Goal: Task Accomplishment & Management: Use online tool/utility

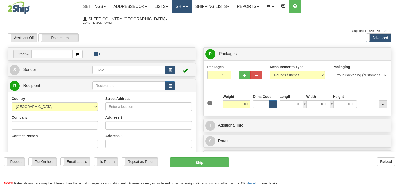
click at [201, 7] on div "Toggle navigation Settings Shipping Preferences Fields Preferences New" at bounding box center [199, 147] width 399 height 295
click at [191, 7] on link "Ship" at bounding box center [181, 6] width 19 height 13
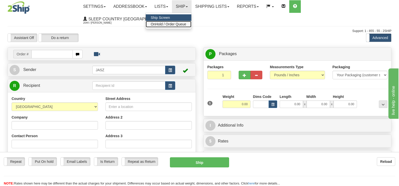
click at [186, 23] on span "OnHold / Order Queue" at bounding box center [168, 24] width 35 height 4
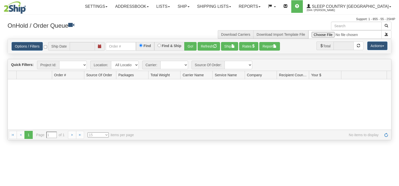
type input "[DATE]"
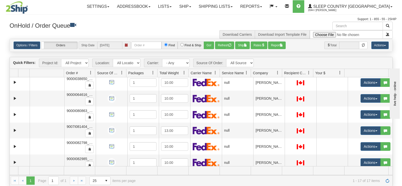
scroll to position [173, 0]
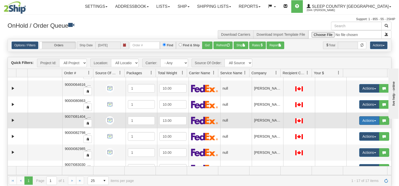
click at [360, 122] on button "Actions" at bounding box center [369, 120] width 20 height 9
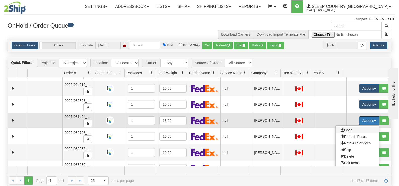
click at [344, 129] on span "Open" at bounding box center [346, 130] width 12 height 4
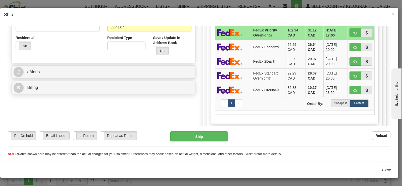
scroll to position [172, 0]
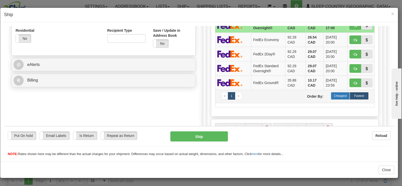
click at [331, 95] on label "Cheapest" at bounding box center [340, 96] width 19 height 8
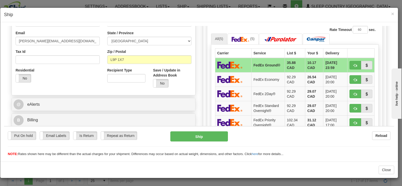
scroll to position [130, 0]
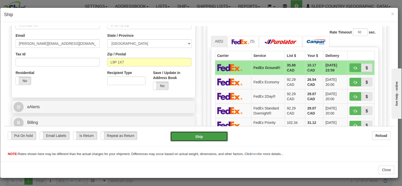
click at [200, 133] on button "Ship" at bounding box center [199, 136] width 58 height 10
type input "92"
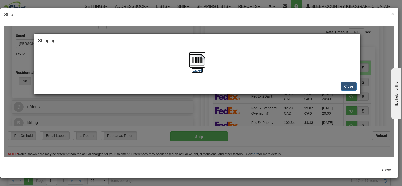
click at [197, 66] on img at bounding box center [197, 60] width 16 height 16
click at [346, 86] on button "Close" at bounding box center [349, 86] width 16 height 9
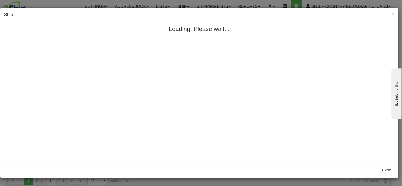
scroll to position [0, 0]
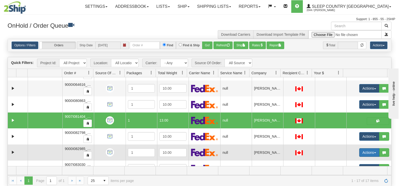
click at [363, 153] on button "Actions" at bounding box center [369, 152] width 20 height 9
click at [353, 163] on link "Open" at bounding box center [356, 162] width 43 height 7
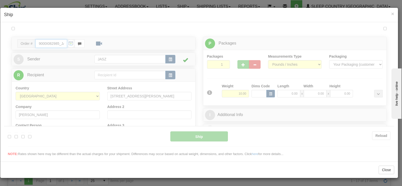
type input "12:11"
type input "16:00"
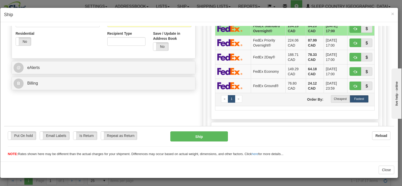
scroll to position [173, 0]
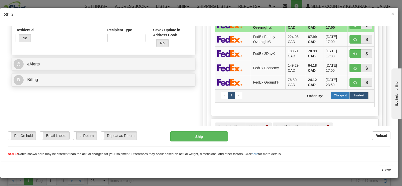
click at [331, 96] on label "Cheapest" at bounding box center [340, 95] width 19 height 8
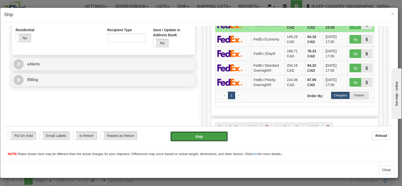
click at [185, 140] on button "Ship" at bounding box center [199, 136] width 58 height 10
type input "92"
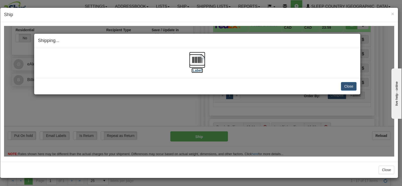
click at [197, 60] on img at bounding box center [197, 60] width 16 height 16
click at [342, 87] on div "Close Cancel" at bounding box center [197, 86] width 319 height 9
click at [343, 86] on button "Close" at bounding box center [349, 86] width 16 height 9
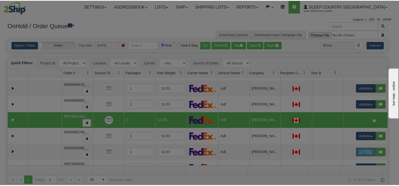
scroll to position [0, 0]
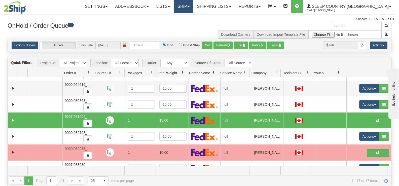
click at [193, 7] on link "Ship" at bounding box center [182, 6] width 19 height 13
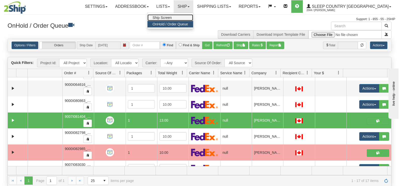
click at [171, 16] on span "Ship Screen" at bounding box center [161, 18] width 19 height 4
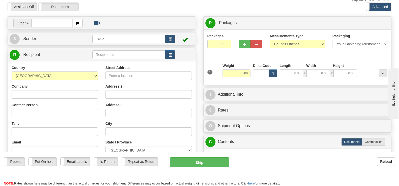
scroll to position [31, 0]
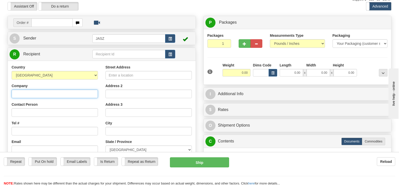
click at [32, 90] on input "Company" at bounding box center [55, 94] width 86 height 9
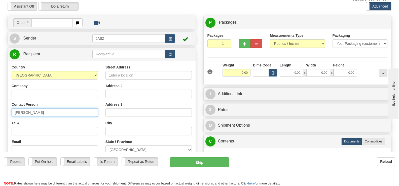
type input "KAREN MCLEAN"
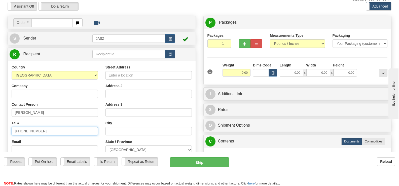
type input "905-862-3435"
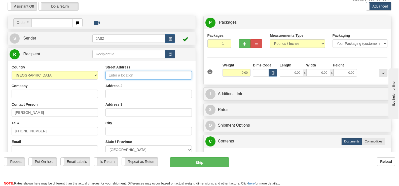
click at [184, 71] on input "Street Address" at bounding box center [148, 75] width 86 height 9
type input "29 ROSENA LANE"
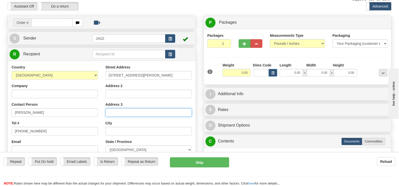
scroll to position [132, 0]
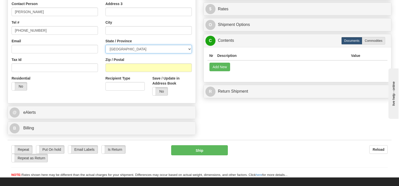
select select "ON"
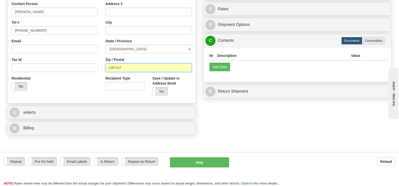
scroll to position [0, 0]
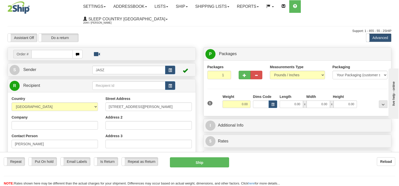
type input "L9P1X7"
drag, startPoint x: 237, startPoint y: 93, endPoint x: 261, endPoint y: 91, distance: 24.2
click at [261, 94] on div "1 Weight 0.00 Dims Code 0.00" at bounding box center [297, 103] width 183 height 18
type input "10.00"
click at [259, 33] on div "Assistant On Assistant Off Do a return Do a return Previous Next Standard Advan…" at bounding box center [199, 37] width 391 height 9
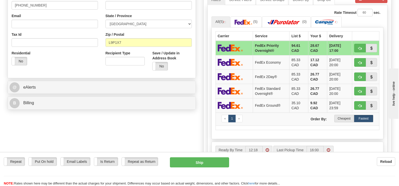
scroll to position [159, 0]
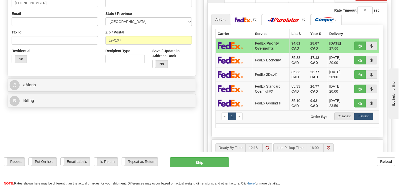
drag, startPoint x: 401, startPoint y: 66, endPoint x: 3, endPoint y: 2, distance: 403.4
click at [350, 112] on label "Cheapest" at bounding box center [343, 116] width 19 height 8
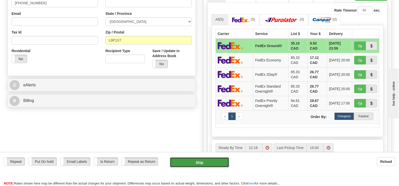
click at [208, 164] on button "Ship" at bounding box center [199, 162] width 59 height 10
type input "92"
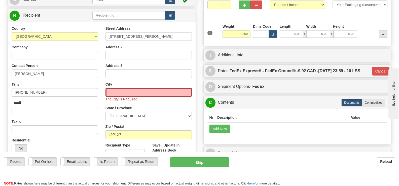
scroll to position [69, 0]
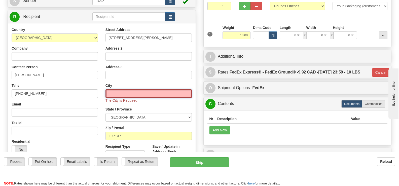
click at [168, 89] on input "text" at bounding box center [148, 93] width 86 height 9
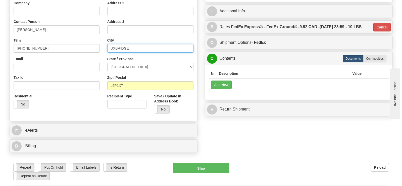
scroll to position [120, 0]
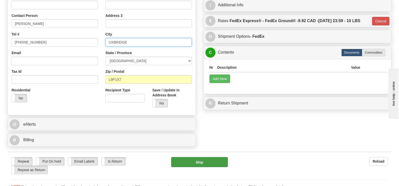
type input "UXBRIDGE"
click at [194, 157] on button "Ship" at bounding box center [199, 162] width 56 height 10
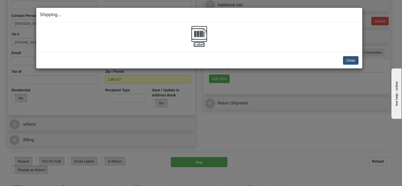
click at [192, 40] on img at bounding box center [199, 34] width 16 height 16
click at [350, 60] on button "Close" at bounding box center [351, 60] width 16 height 9
click at [355, 60] on button "Close" at bounding box center [351, 60] width 16 height 9
click at [358, 61] on button "Close" at bounding box center [351, 60] width 16 height 9
click at [352, 57] on button "Close" at bounding box center [351, 60] width 16 height 9
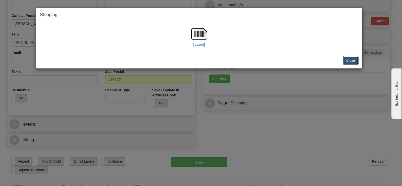
click at [348, 61] on button "Close" at bounding box center [351, 60] width 16 height 9
click at [359, 67] on div "Close Cancel Cancel Shipment and Quit Pickup Quit Pickup ONLY" at bounding box center [199, 60] width 326 height 16
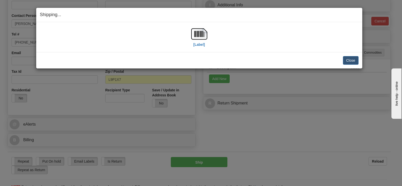
click at [359, 67] on div "Close Cancel Cancel Shipment and Quit Pickup Quit Pickup ONLY" at bounding box center [199, 60] width 326 height 16
click at [360, 67] on div "Close Cancel Cancel Shipment and Quit Pickup Quit Pickup ONLY" at bounding box center [199, 60] width 326 height 16
click at [352, 61] on button "Close" at bounding box center [351, 60] width 16 height 9
click at [353, 61] on button "Close" at bounding box center [351, 60] width 16 height 9
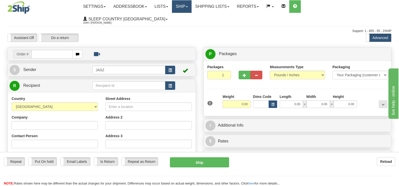
click at [191, 5] on link "Ship" at bounding box center [181, 6] width 19 height 13
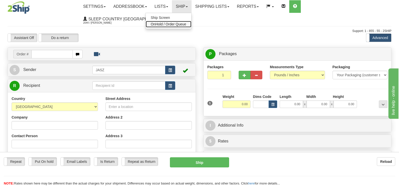
click at [191, 26] on link "OnHold / Order Queue" at bounding box center [169, 24] width 46 height 7
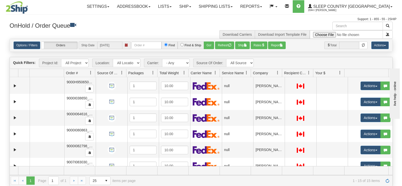
scroll to position [151, 0]
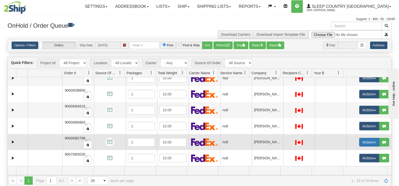
click at [369, 143] on button "Actions" at bounding box center [369, 142] width 20 height 9
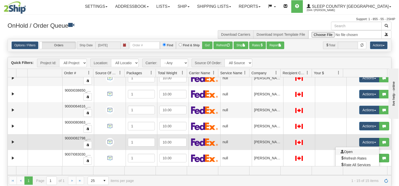
click at [352, 150] on link "Open" at bounding box center [356, 151] width 43 height 7
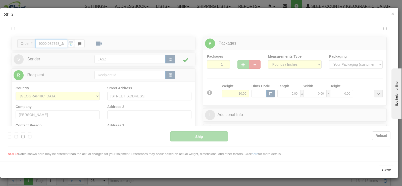
scroll to position [0, 0]
type input "12:23"
type input "16:00"
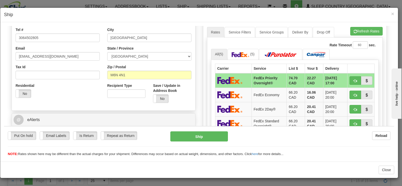
scroll to position [170, 0]
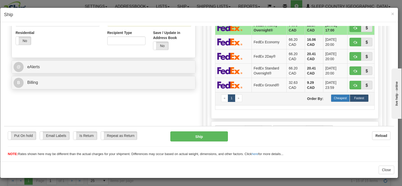
click at [338, 96] on label "Cheapest" at bounding box center [340, 98] width 19 height 8
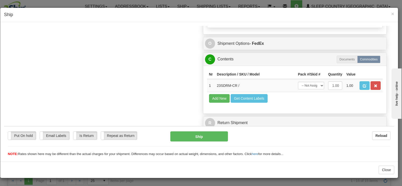
scroll to position [288, 0]
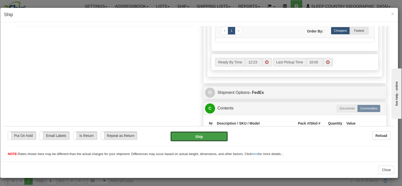
click at [203, 137] on button "Ship" at bounding box center [199, 136] width 58 height 10
type input "92"
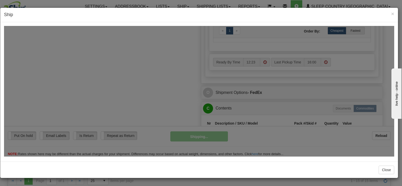
scroll to position [247, 0]
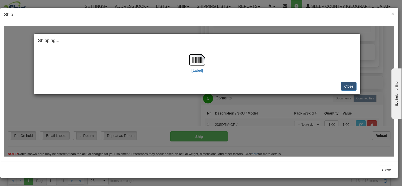
click at [223, 55] on div "[Label]" at bounding box center [197, 63] width 319 height 22
click at [197, 50] on div "[Label] IMPORTANT NOTICE Embassy / Consulate / Government Building / Hospital C…" at bounding box center [197, 63] width 326 height 30
click at [198, 57] on img at bounding box center [197, 60] width 16 height 16
click at [346, 87] on button "Close" at bounding box center [349, 86] width 16 height 9
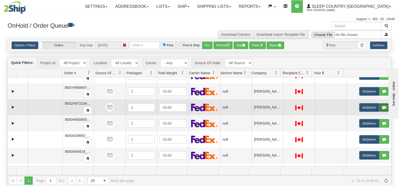
scroll to position [95, 0]
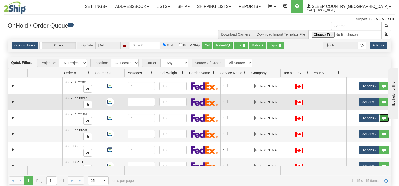
drag, startPoint x: 384, startPoint y: 121, endPoint x: 386, endPoint y: 107, distance: 14.0
click at [386, 107] on tbody "29943447 JASZ 86781035 0 1006927-152554 1 6.00 null integrate2oracle Sleep Coun…" at bounding box center [199, 102] width 383 height 240
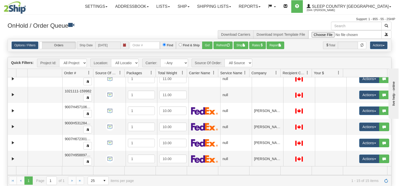
scroll to position [0, 0]
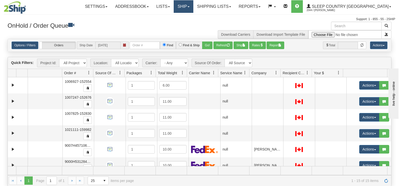
click at [193, 8] on link "Ship" at bounding box center [182, 6] width 19 height 13
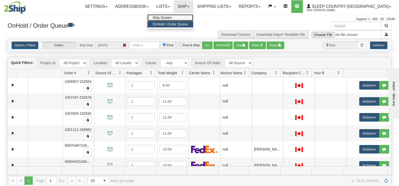
click at [193, 19] on link "Ship Screen" at bounding box center [170, 17] width 46 height 7
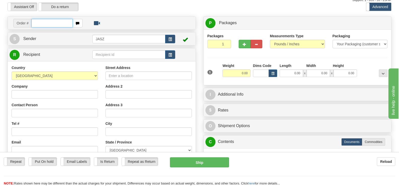
scroll to position [50, 0]
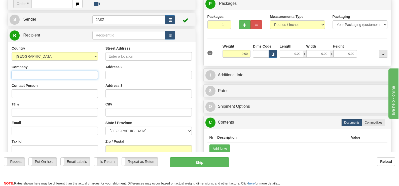
click at [50, 71] on input "Company" at bounding box center [55, 75] width 86 height 9
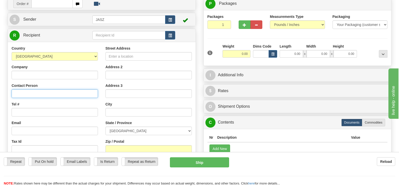
click at [17, 89] on input "Contact Person" at bounding box center [55, 93] width 86 height 9
type input "KAREN MCLEAN"
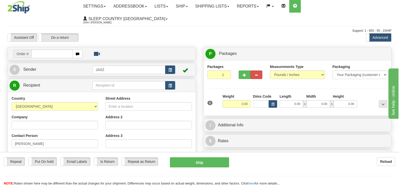
scroll to position [0, 0]
click at [191, 7] on link "Ship" at bounding box center [181, 6] width 19 height 13
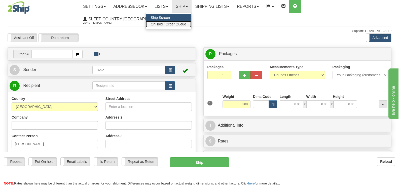
click at [186, 26] on span "OnHold / Order Queue" at bounding box center [168, 24] width 35 height 4
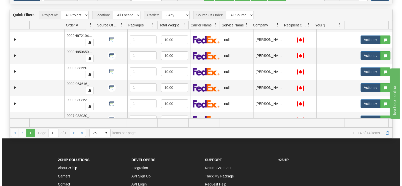
scroll to position [135, 0]
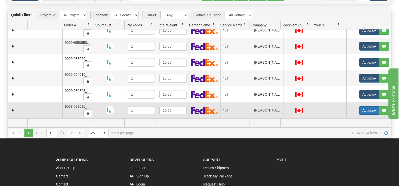
click at [368, 113] on button "Actions" at bounding box center [369, 110] width 20 height 9
click at [357, 117] on link "Open" at bounding box center [356, 120] width 43 height 7
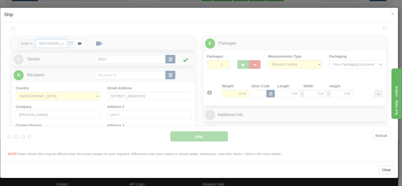
type input "12:30"
type input "16:00"
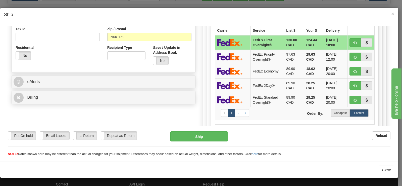
scroll to position [164, 0]
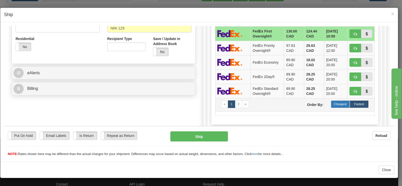
click at [339, 106] on label "Cheapest" at bounding box center [340, 104] width 19 height 8
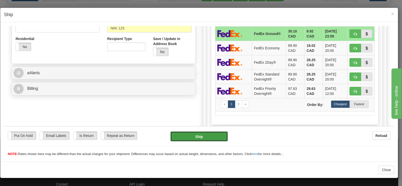
click at [214, 134] on button "Ship" at bounding box center [199, 136] width 58 height 10
type input "92"
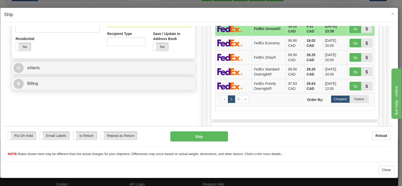
click at [200, 130] on div "Put On hold Put On hold Email Labels Email Labels Edit Is Return Is Return Repe…" at bounding box center [199, 141] width 390 height 30
click at [201, 136] on button "Ship" at bounding box center [199, 136] width 58 height 10
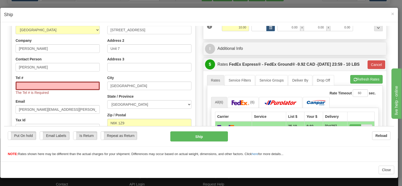
scroll to position [68, 0]
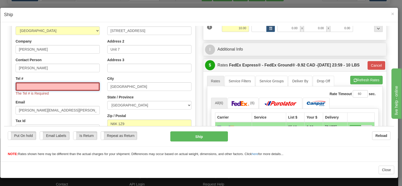
click at [31, 90] on input "Tel #" at bounding box center [58, 86] width 84 height 9
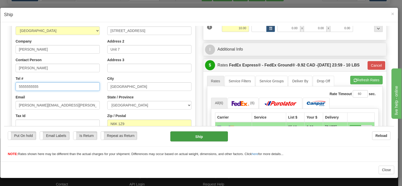
type input "5555555555"
click at [220, 136] on button "Ship" at bounding box center [199, 136] width 58 height 10
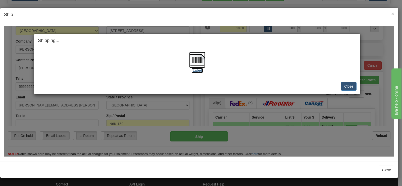
click at [200, 60] on img at bounding box center [197, 60] width 16 height 16
click at [346, 89] on button "Close" at bounding box center [349, 86] width 16 height 9
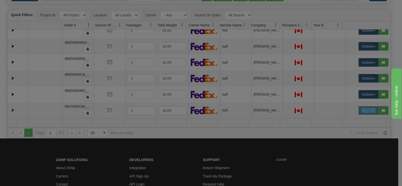
scroll to position [0, 0]
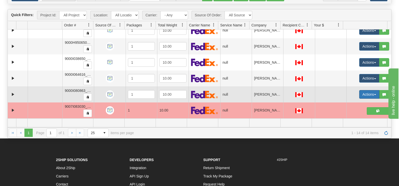
click at [366, 98] on button "Actions" at bounding box center [369, 94] width 20 height 9
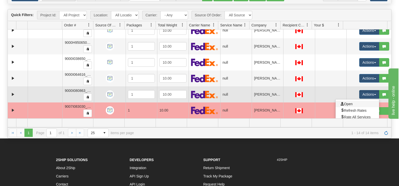
click at [358, 103] on link "Open" at bounding box center [356, 104] width 43 height 7
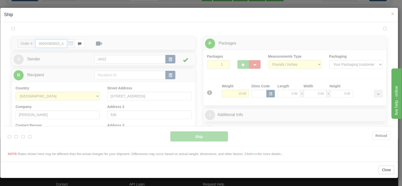
type input "12:32"
type input "16:00"
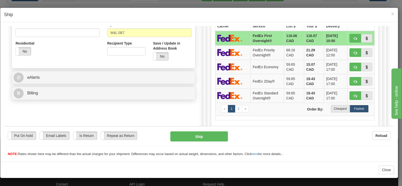
scroll to position [164, 0]
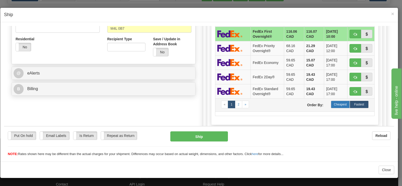
click at [340, 102] on label "Cheapest" at bounding box center [340, 104] width 19 height 8
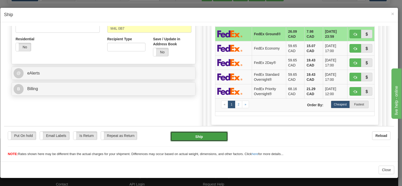
click at [176, 138] on button "Ship" at bounding box center [199, 136] width 58 height 10
type input "92"
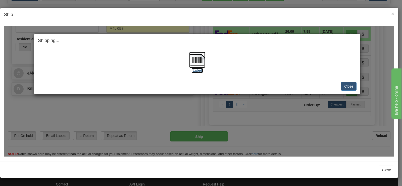
click at [197, 60] on img at bounding box center [197, 60] width 16 height 16
click at [346, 86] on button "Close" at bounding box center [349, 86] width 16 height 9
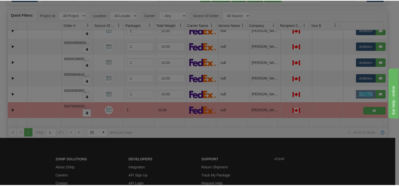
scroll to position [0, 0]
